Goal: Transaction & Acquisition: Obtain resource

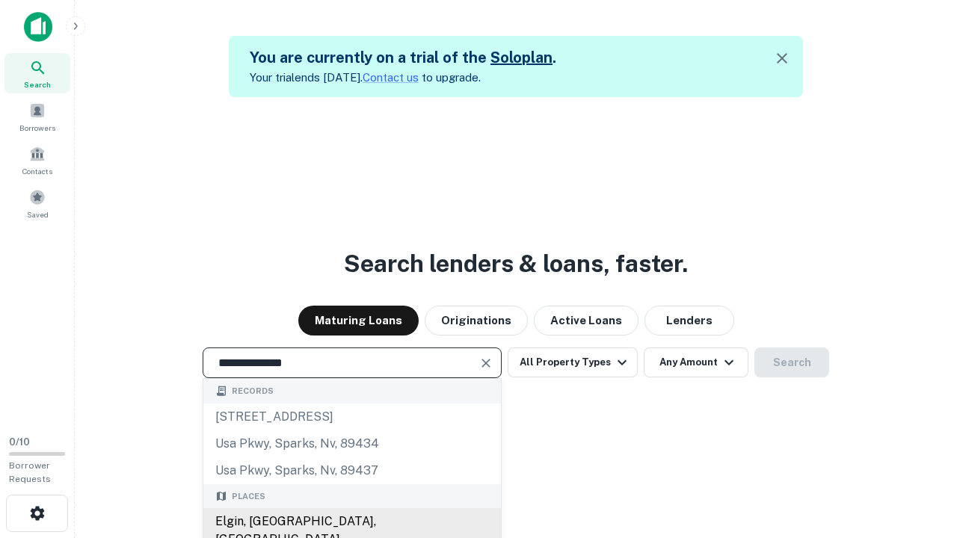
click at [351, 522] on div "Elgin, [GEOGRAPHIC_DATA], [GEOGRAPHIC_DATA]" at bounding box center [351, 530] width 297 height 45
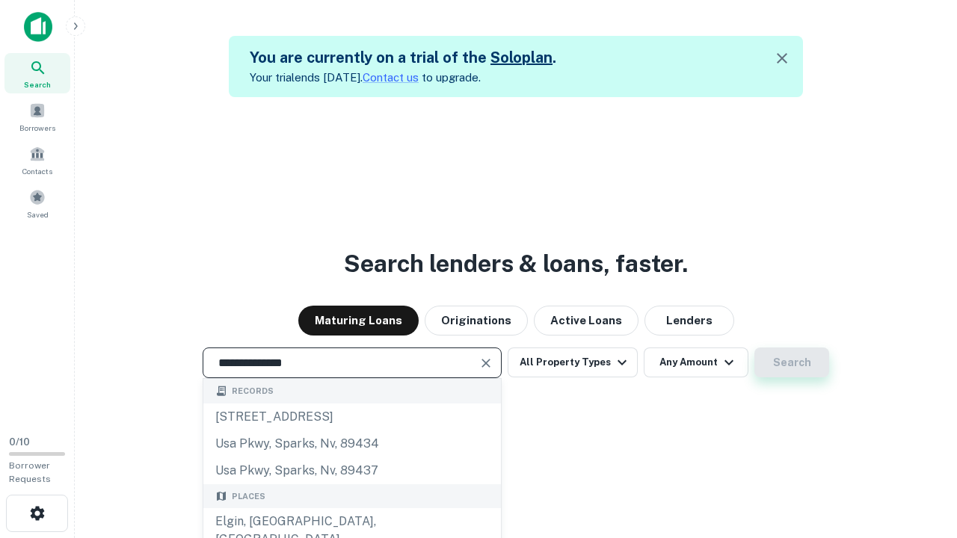
type input "**********"
click at [754, 348] on button "Search" at bounding box center [791, 363] width 75 height 30
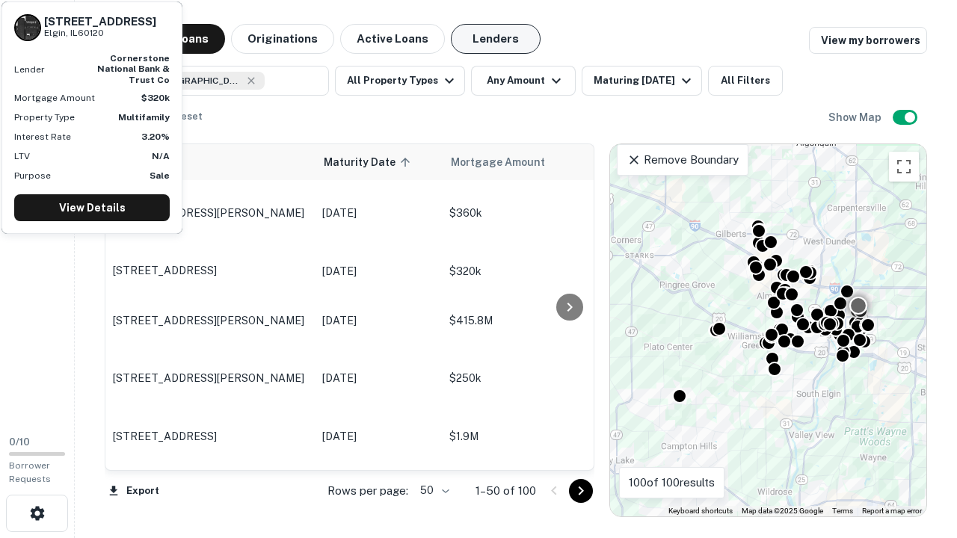
click at [495, 39] on button "Lenders" at bounding box center [496, 39] width 90 height 30
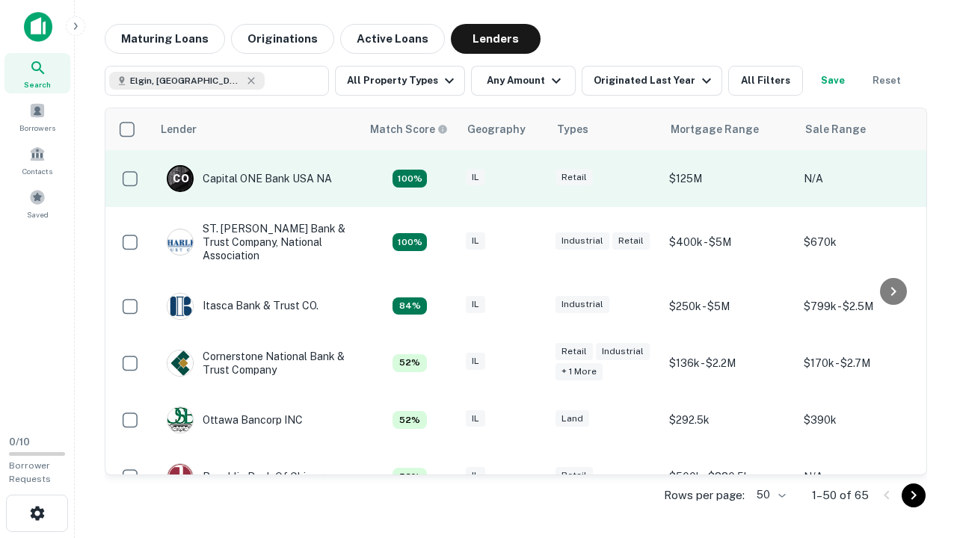
click at [531, 179] on div "IL" at bounding box center [503, 179] width 75 height 20
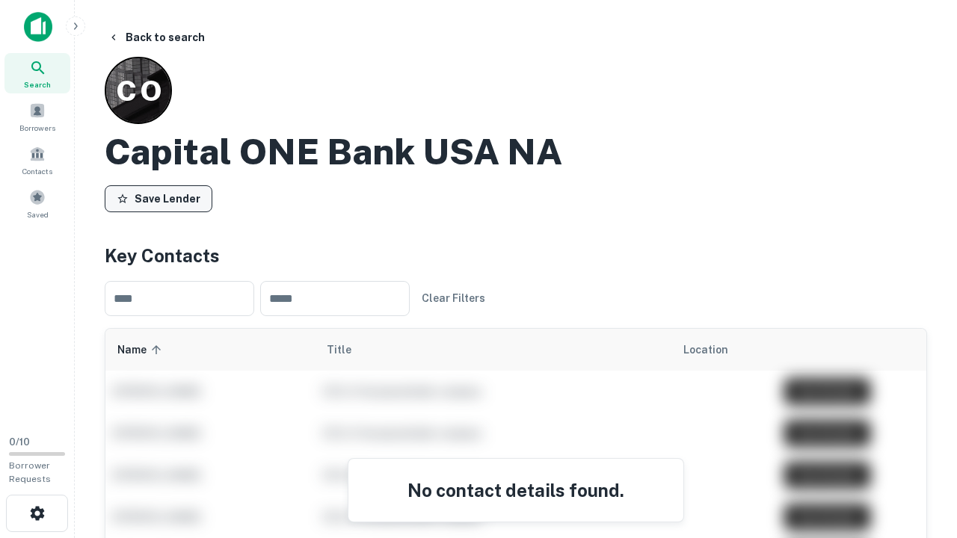
click at [158, 198] on button "Save Lender" at bounding box center [159, 198] width 108 height 27
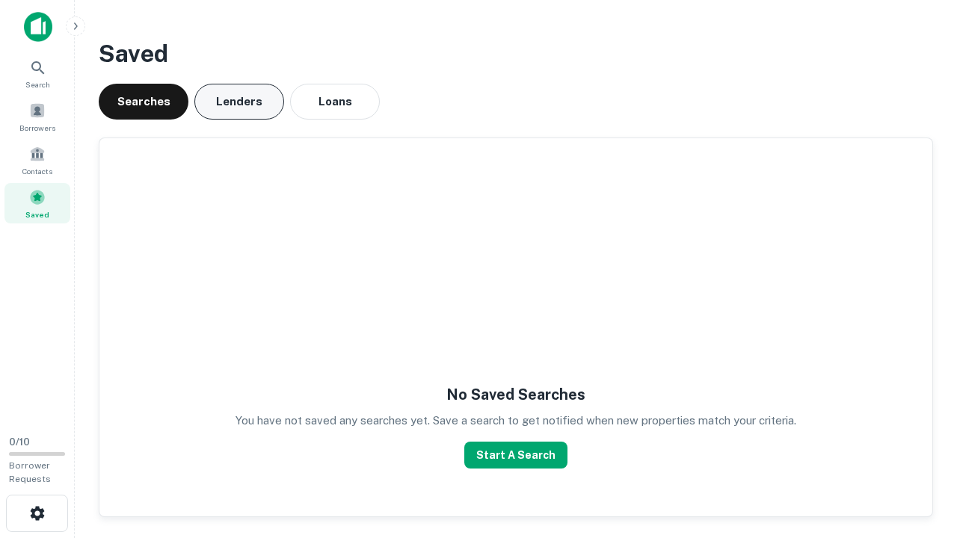
click at [239, 102] on button "Lenders" at bounding box center [239, 102] width 90 height 36
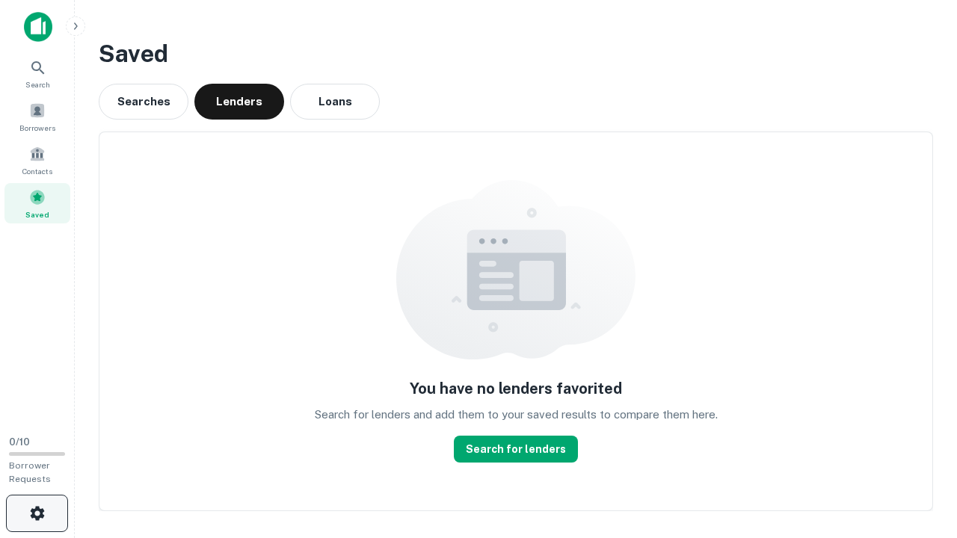
click at [37, 513] on icon "button" at bounding box center [37, 513] width 18 height 18
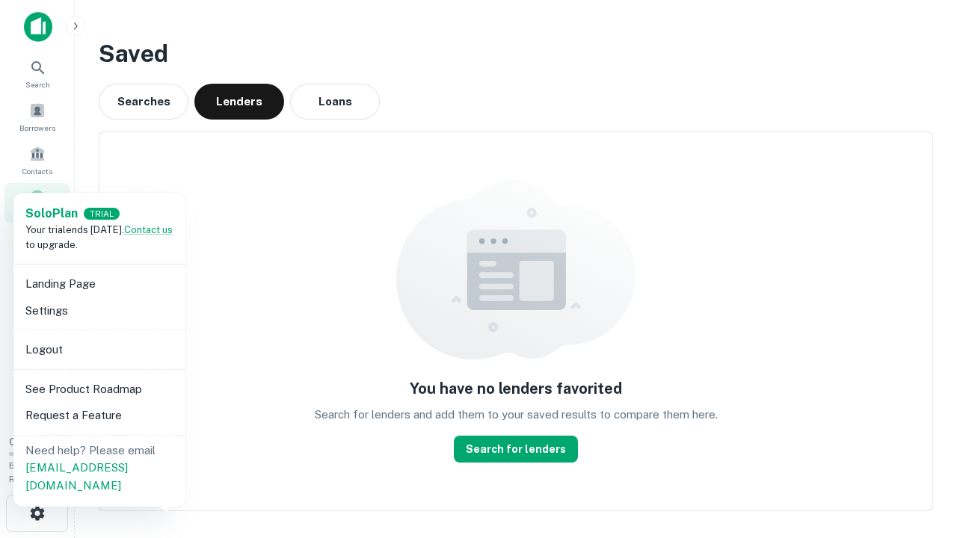
click at [99, 349] on li "Logout" at bounding box center [99, 349] width 160 height 27
